Goal: Task Accomplishment & Management: Manage account settings

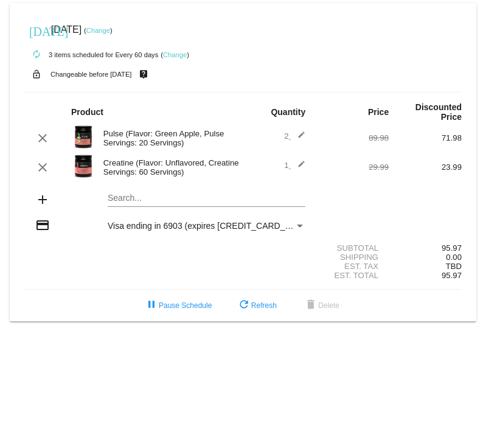
click at [110, 28] on link "Change" at bounding box center [98, 30] width 24 height 7
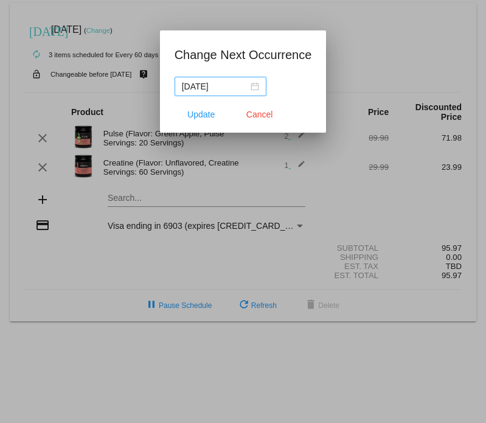
click at [252, 87] on div "[DATE]" at bounding box center [220, 86] width 77 height 13
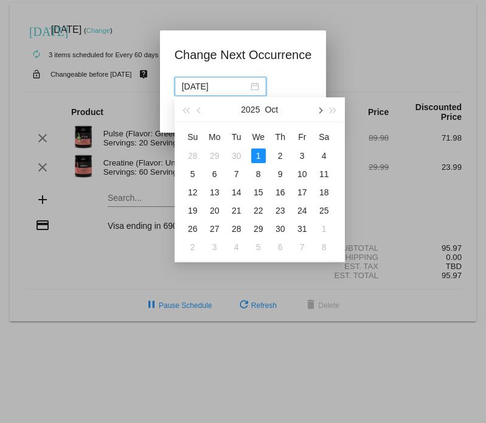
click at [320, 110] on span "button" at bounding box center [319, 110] width 6 height 6
click at [211, 156] on div "1" at bounding box center [214, 155] width 15 height 15
type input "[DATE]"
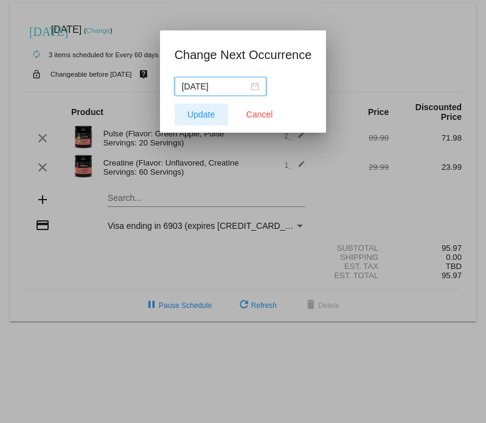
click at [210, 118] on span "Update" at bounding box center [200, 114] width 27 height 10
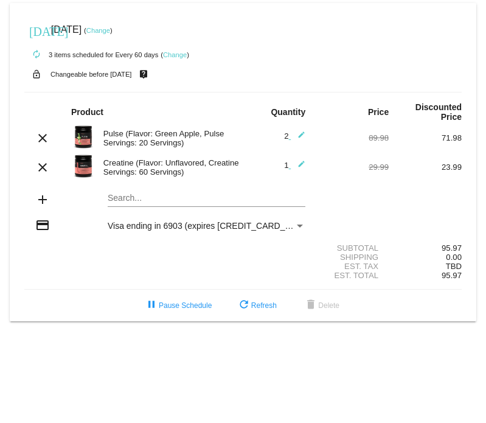
click at [300, 136] on mat-icon "edit" at bounding box center [298, 138] width 15 height 15
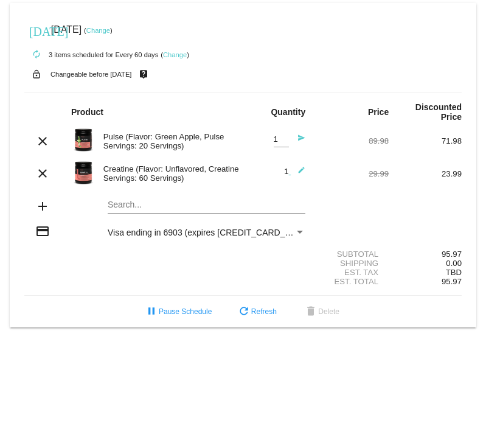
type input "1"
click at [285, 140] on input "1" at bounding box center [281, 139] width 15 height 9
click at [238, 108] on div "Product" at bounding box center [152, 112] width 182 height 10
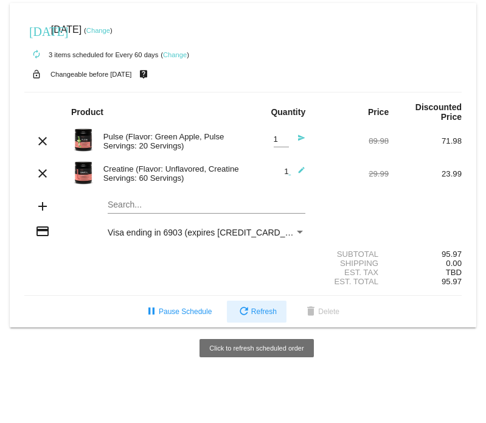
click at [259, 314] on span "refresh Refresh" at bounding box center [257, 311] width 40 height 9
